Goal: Information Seeking & Learning: Learn about a topic

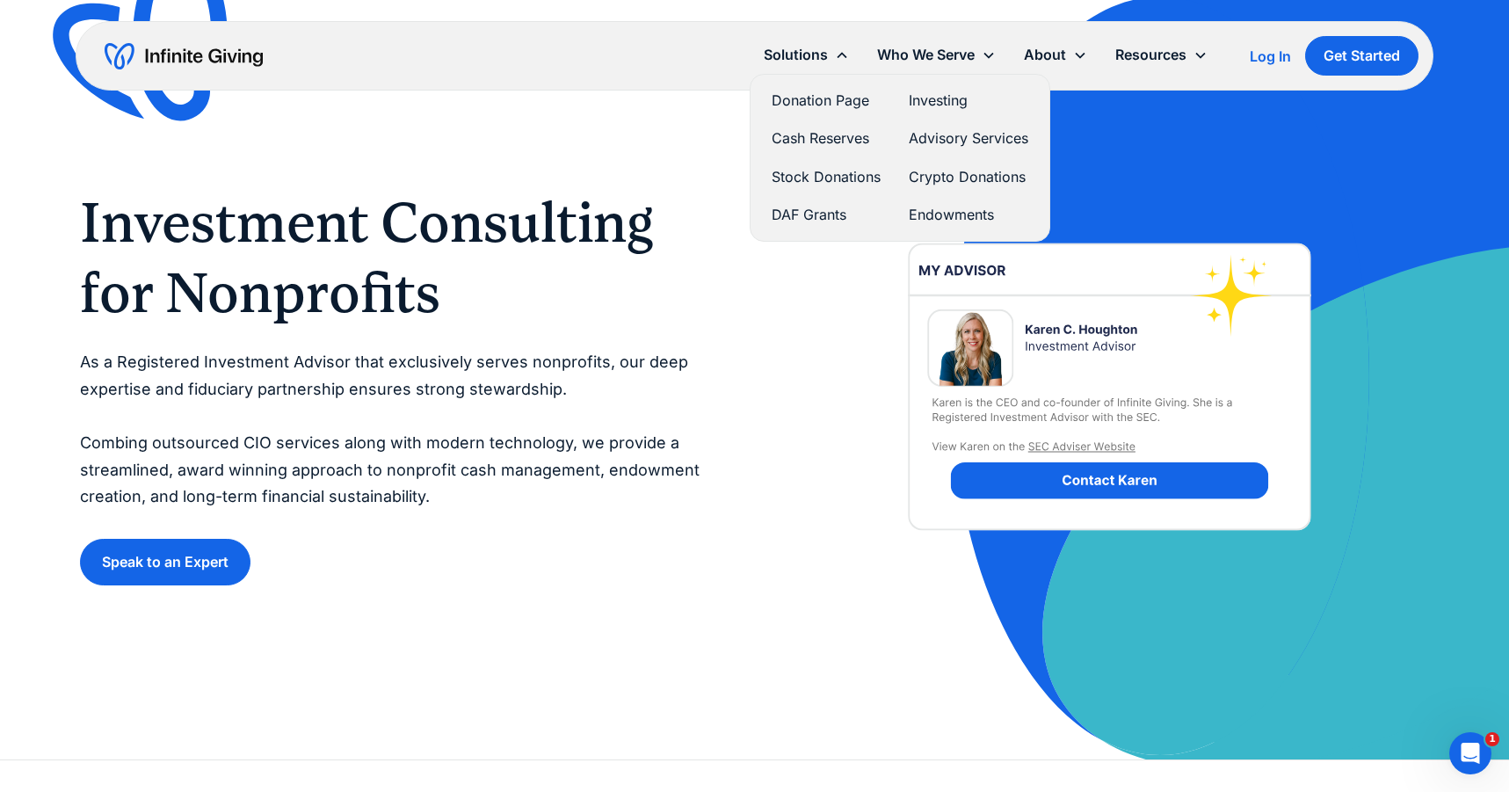
click at [940, 224] on link "Endowments" at bounding box center [969, 215] width 120 height 24
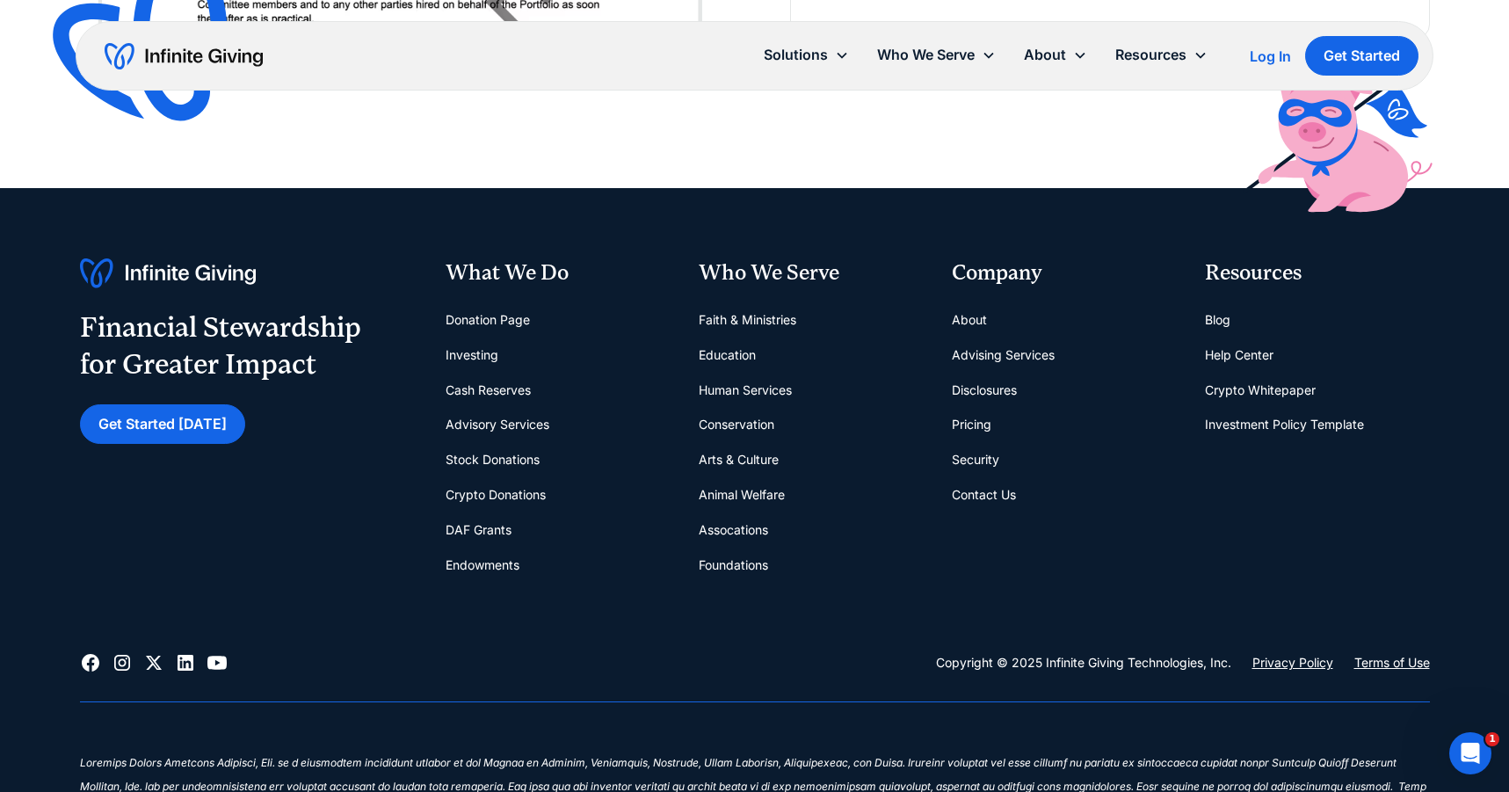
scroll to position [7736, 0]
